Goal: Information Seeking & Learning: Check status

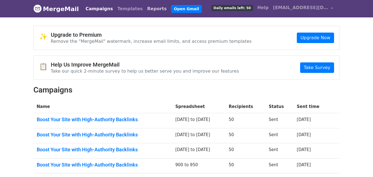
click at [145, 9] on link "Reports" at bounding box center [157, 8] width 24 height 11
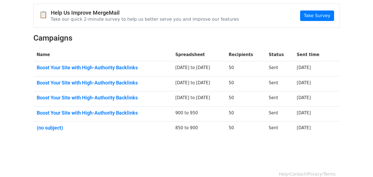
scroll to position [61, 0]
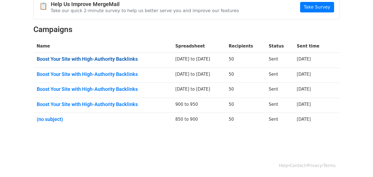
click at [98, 59] on link "Boost Your Site with High-Authority Backlinks" at bounding box center [103, 59] width 132 height 6
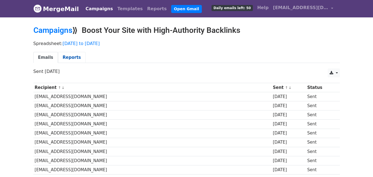
click at [69, 59] on link "Reports" at bounding box center [72, 57] width 28 height 11
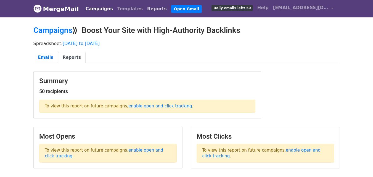
click at [145, 9] on link "Reports" at bounding box center [157, 8] width 24 height 11
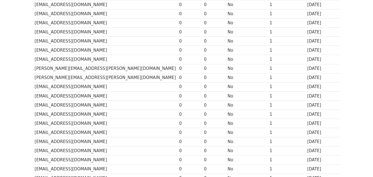
scroll to position [230, 0]
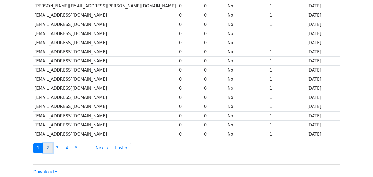
click at [49, 148] on link "2" at bounding box center [48, 148] width 10 height 10
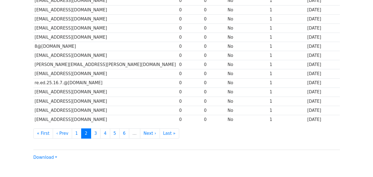
scroll to position [273, 0]
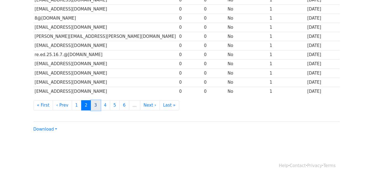
click at [93, 105] on link "3" at bounding box center [96, 105] width 10 height 10
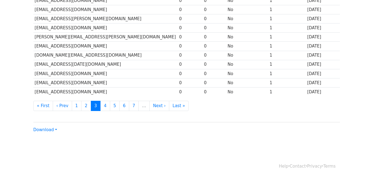
scroll to position [273, 0]
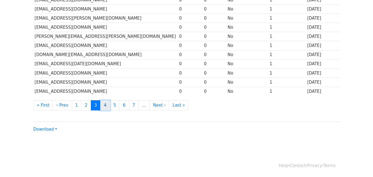
click at [102, 105] on link "4" at bounding box center [105, 105] width 10 height 10
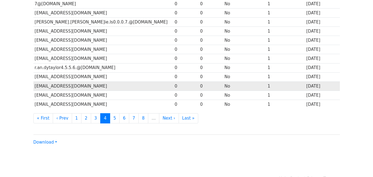
scroll to position [273, 0]
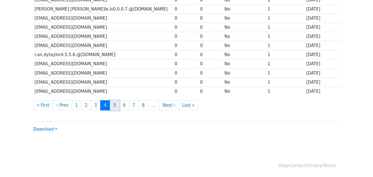
click at [110, 105] on link "5" at bounding box center [115, 105] width 10 height 10
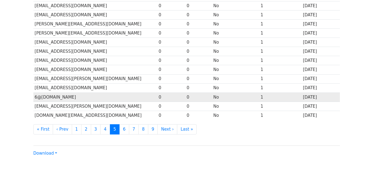
scroll to position [273, 0]
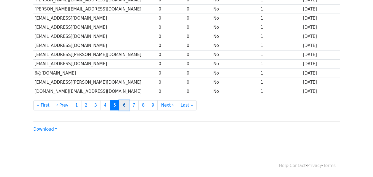
click at [119, 106] on link "6" at bounding box center [124, 105] width 10 height 10
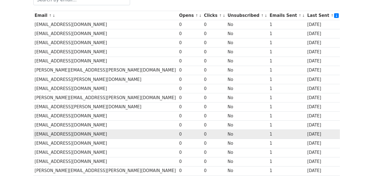
scroll to position [92, 0]
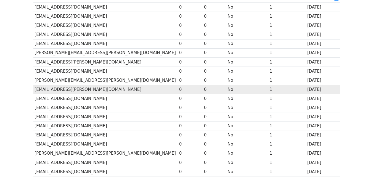
click at [131, 108] on td "vfltrustee.4@gmail.com" at bounding box center [105, 107] width 145 height 9
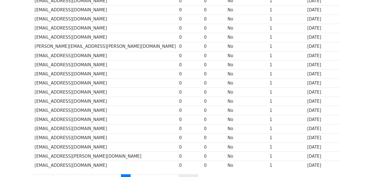
scroll to position [273, 0]
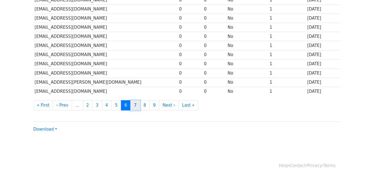
click at [130, 106] on link "7" at bounding box center [135, 105] width 10 height 10
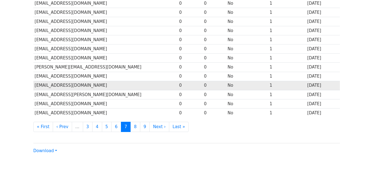
scroll to position [273, 0]
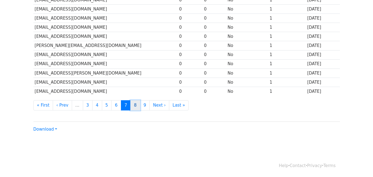
click at [130, 106] on link "8" at bounding box center [135, 105] width 10 height 10
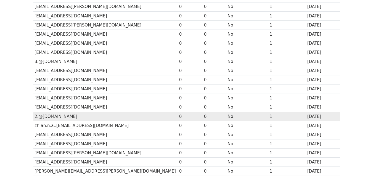
scroll to position [273, 0]
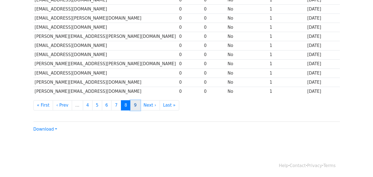
click at [130, 104] on link "9" at bounding box center [135, 105] width 10 height 10
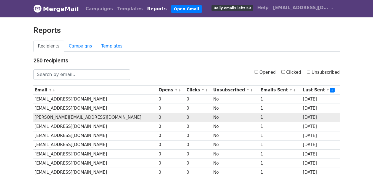
scroll to position [90, 0]
